Goal: Task Accomplishment & Management: Manage account settings

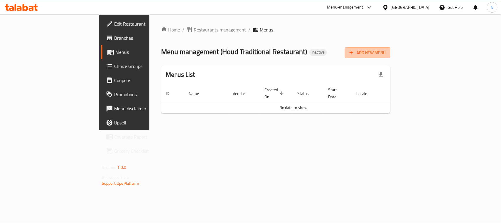
click at [386, 56] on span "Add New Menu" at bounding box center [368, 52] width 36 height 7
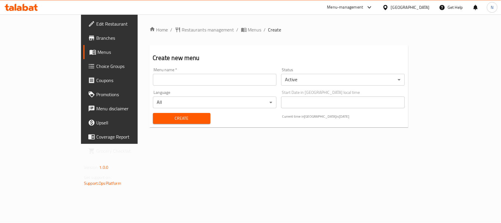
click at [250, 78] on input "text" at bounding box center [215, 80] width 124 height 12
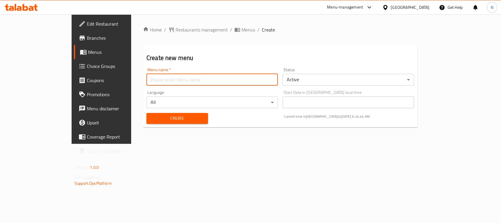
type input "new"
drag, startPoint x: 127, startPoint y: 120, endPoint x: 134, endPoint y: 115, distance: 9.2
click at [151, 119] on span "Create" at bounding box center [177, 117] width 52 height 7
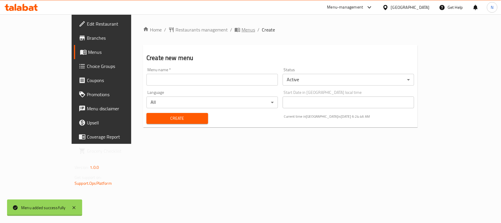
click at [199, 29] on div "Home / Restaurants management / Menus / Create Create new menu Menu name   * Me…" at bounding box center [280, 79] width 275 height 106
click at [242, 29] on span "Menus" at bounding box center [249, 29] width 14 height 7
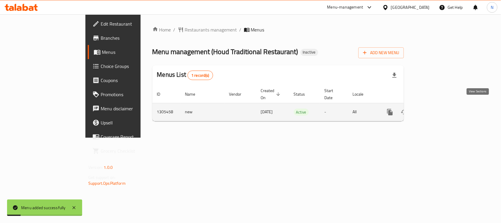
click at [436, 108] on icon "enhanced table" at bounding box center [432, 111] width 7 height 7
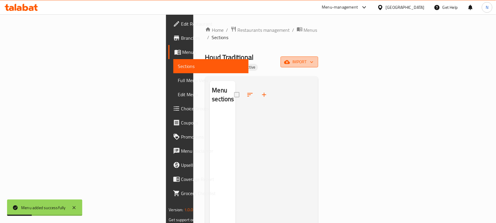
click at [318, 56] on button "import" at bounding box center [299, 61] width 38 height 11
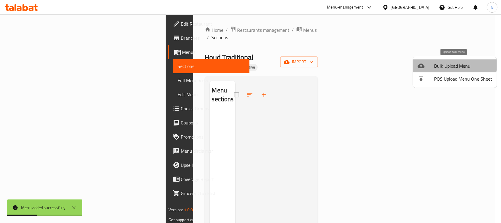
click at [429, 62] on div at bounding box center [426, 65] width 16 height 7
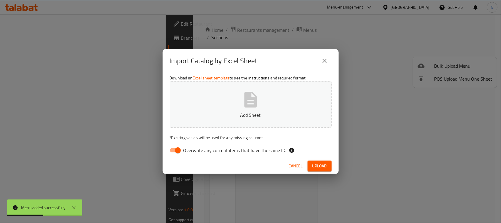
click at [176, 149] on input "Overwrite any current items that have the same ID." at bounding box center [177, 149] width 33 height 11
checkbox input "false"
click at [316, 164] on span "Upload" at bounding box center [319, 165] width 15 height 7
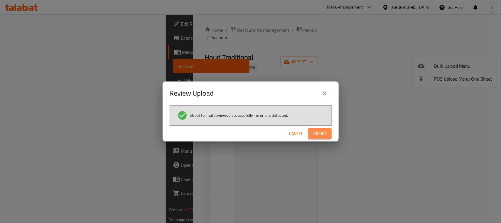
click at [323, 134] on span "Import" at bounding box center [320, 133] width 14 height 7
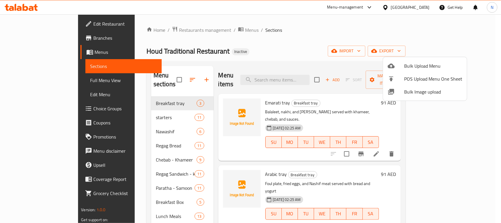
click at [357, 158] on div at bounding box center [250, 111] width 501 height 223
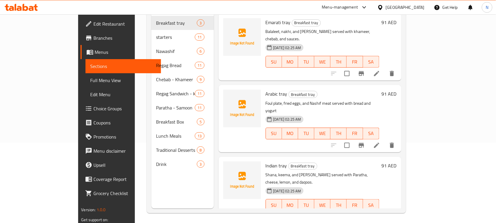
scroll to position [82, 0]
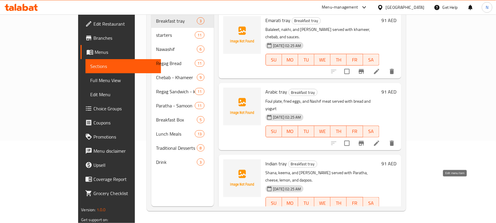
click at [380, 211] on icon at bounding box center [376, 214] width 7 height 7
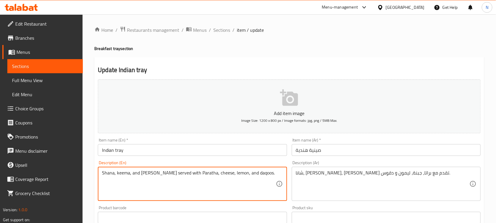
click at [109, 173] on textarea "Shana, keema, and [PERSON_NAME] served with Paratha, cheese, lemon, and daqoos." at bounding box center [188, 184] width 173 height 28
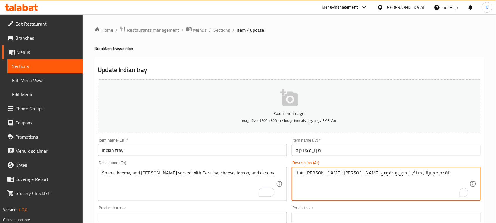
click at [392, 171] on textarea "شانا، [PERSON_NAME]، [PERSON_NAME] تقدم مع براتا، جبنة، ليمون و دقوس." at bounding box center [382, 184] width 173 height 28
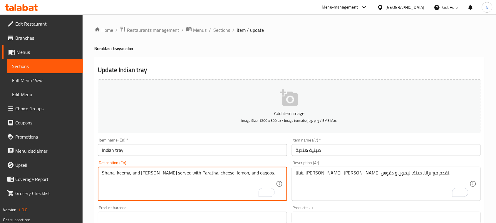
paste textarea "c"
drag, startPoint x: 106, startPoint y: 175, endPoint x: 119, endPoint y: 186, distance: 16.7
type textarea "chana, keema, and pakora served with Paratha, cheese, lemon, and daqoos."
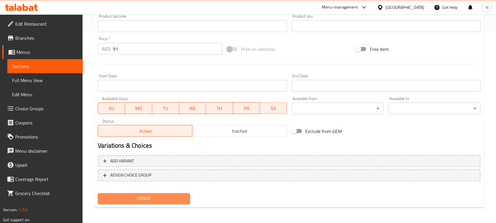
click at [170, 198] on span "Update" at bounding box center [143, 198] width 83 height 7
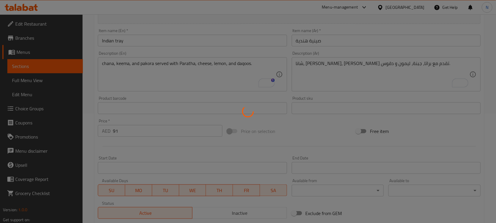
scroll to position [8, 0]
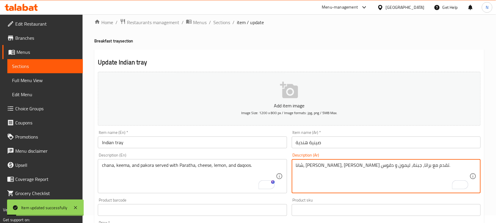
click at [393, 164] on textarea "شانا، [PERSON_NAME]، [PERSON_NAME] تقدم مع براتا، جبنة، ليمون و دقوس." at bounding box center [382, 176] width 173 height 28
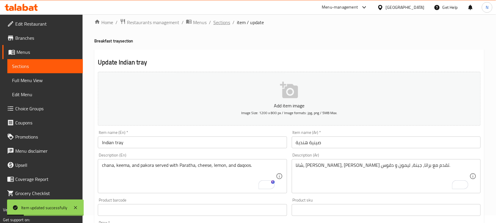
click at [228, 20] on span "Sections" at bounding box center [221, 22] width 17 height 7
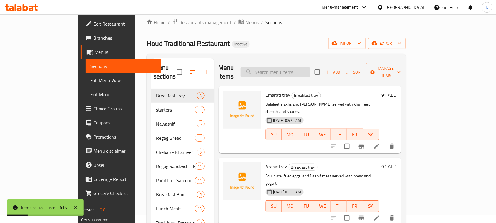
click at [310, 68] on input "search" at bounding box center [274, 72] width 69 height 10
paste input "شانا"
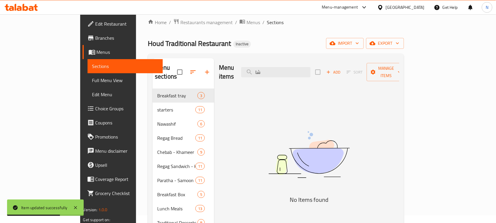
type input "ش"
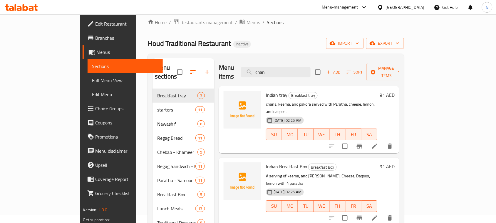
type input "chan"
click at [378, 214] on icon at bounding box center [374, 217] width 7 height 7
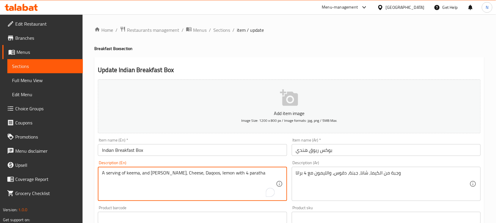
click at [159, 174] on textarea "A serving of keema, and [PERSON_NAME], Cheese, Daqoos, lemon with 4 paratha" at bounding box center [188, 184] width 173 height 28
click at [187, 188] on textarea "A serving of keema, and chana, Cheese, Daqoos, lemon with 4 paratha" at bounding box center [188, 184] width 173 height 28
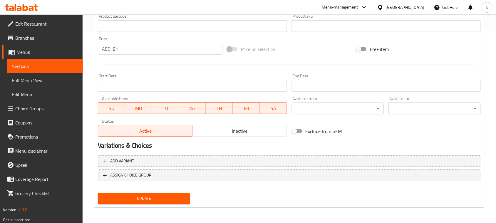
type textarea "A serving of keema, and chana, Cheese, Daqoos, lemon with 4 paratha"
click at [165, 197] on span "Update" at bounding box center [143, 198] width 83 height 7
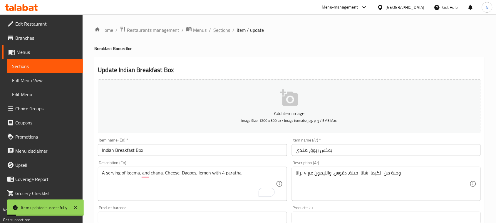
click at [224, 31] on span "Sections" at bounding box center [221, 29] width 17 height 7
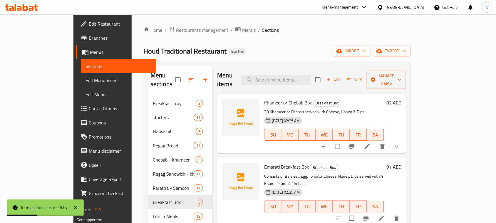
click at [89, 24] on span "Edit Restaurant" at bounding box center [120, 23] width 63 height 7
